Goal: Task Accomplishment & Management: Complete application form

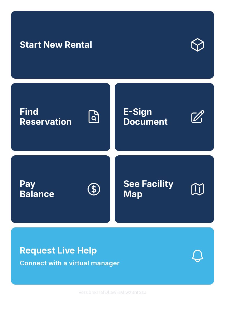
click at [197, 124] on icon at bounding box center [197, 116] width 15 height 15
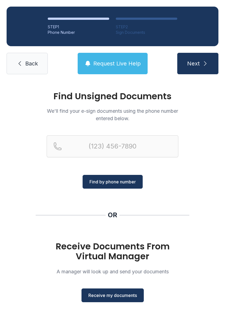
click at [118, 295] on span "Receive my documents" at bounding box center [112, 295] width 49 height 7
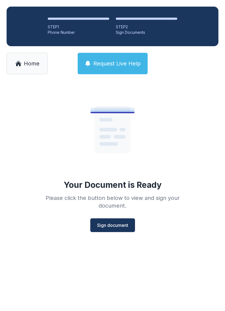
click at [124, 225] on span "Sign document" at bounding box center [112, 225] width 31 height 7
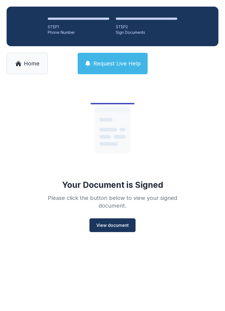
click at [18, 62] on icon at bounding box center [18, 63] width 7 height 7
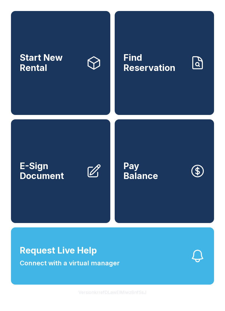
click at [13, 68] on link "Start New Rental" at bounding box center [60, 63] width 99 height 104
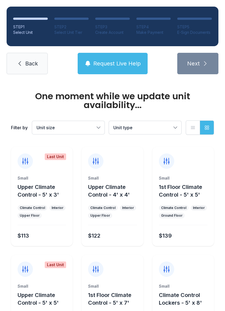
click at [17, 64] on icon at bounding box center [19, 63] width 7 height 7
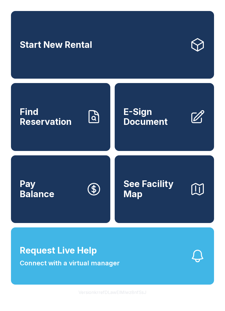
click at [110, 261] on span "Request Live Help Connect with a virtual manager" at bounding box center [70, 256] width 100 height 24
